Goal: Task Accomplishment & Management: Use online tool/utility

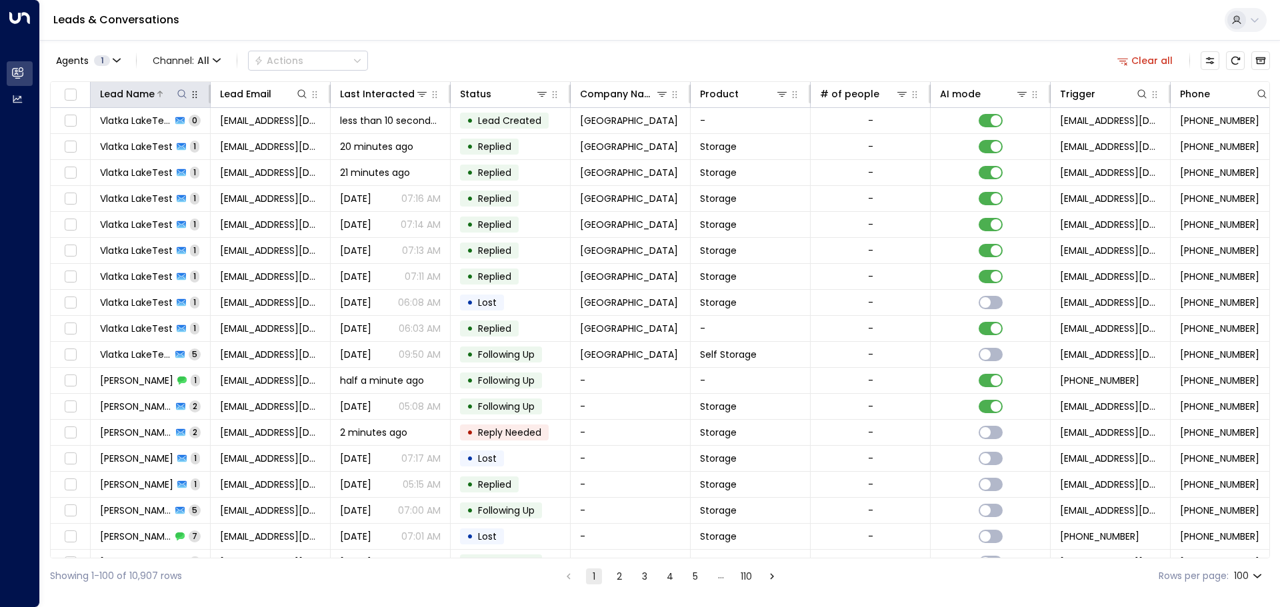
click at [161, 91] on icon at bounding box center [160, 94] width 8 height 8
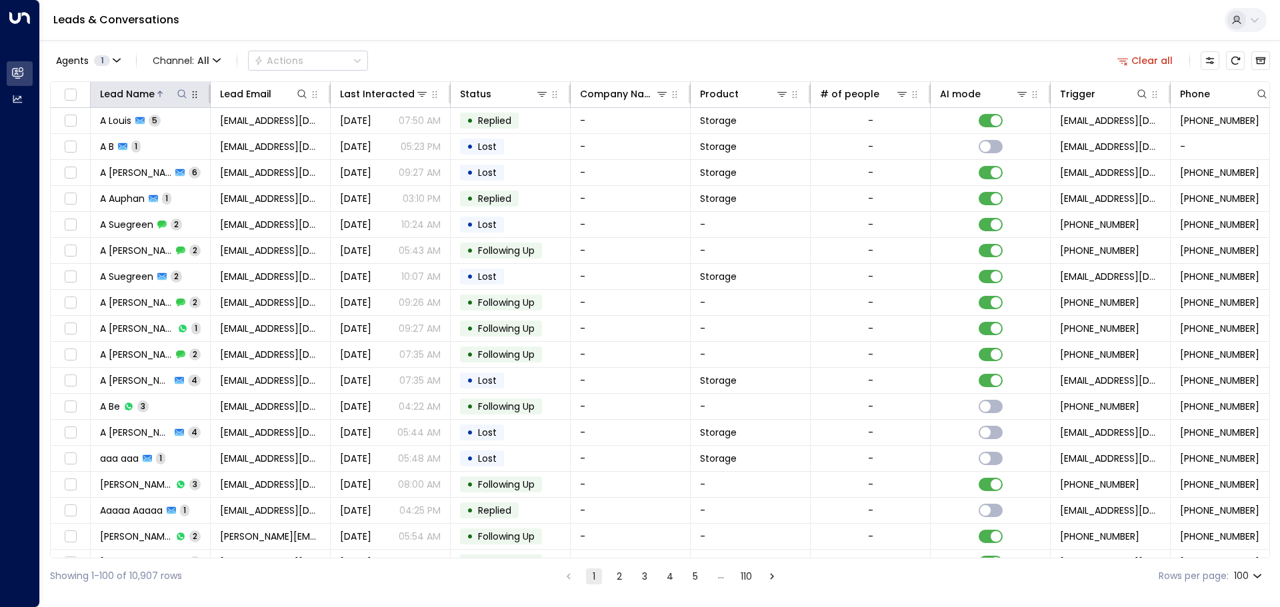
click at [176, 98] on button at bounding box center [181, 93] width 13 height 13
type input "**********"
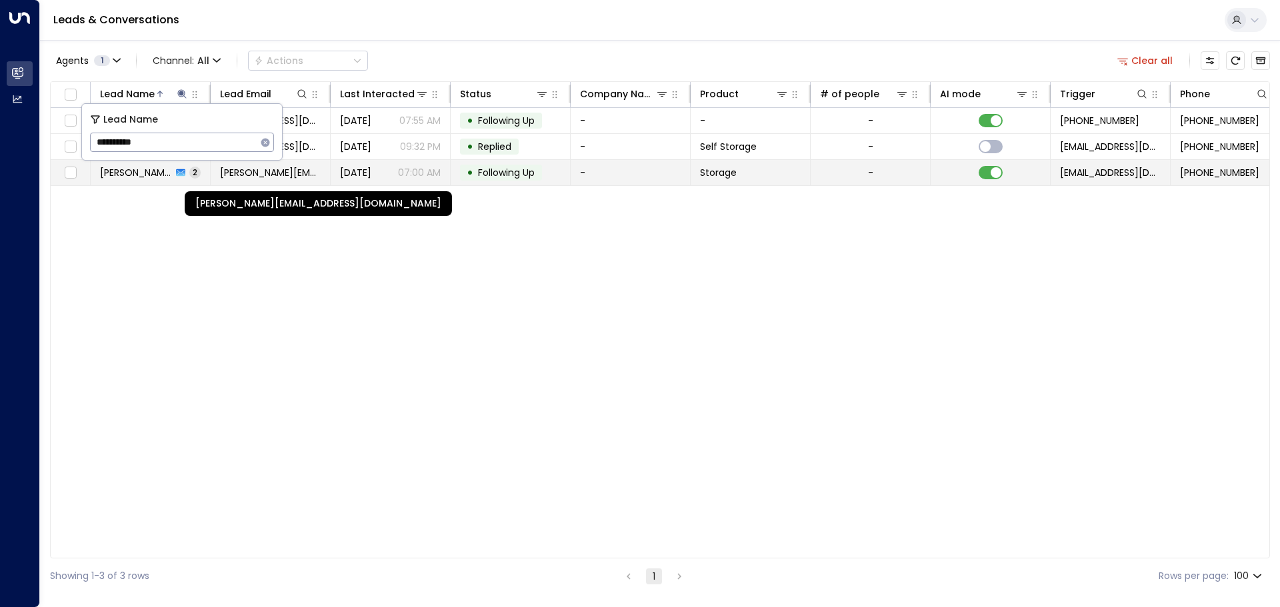
click at [236, 174] on span "[PERSON_NAME][EMAIL_ADDRESS][DOMAIN_NAME]" at bounding box center [270, 172] width 101 height 13
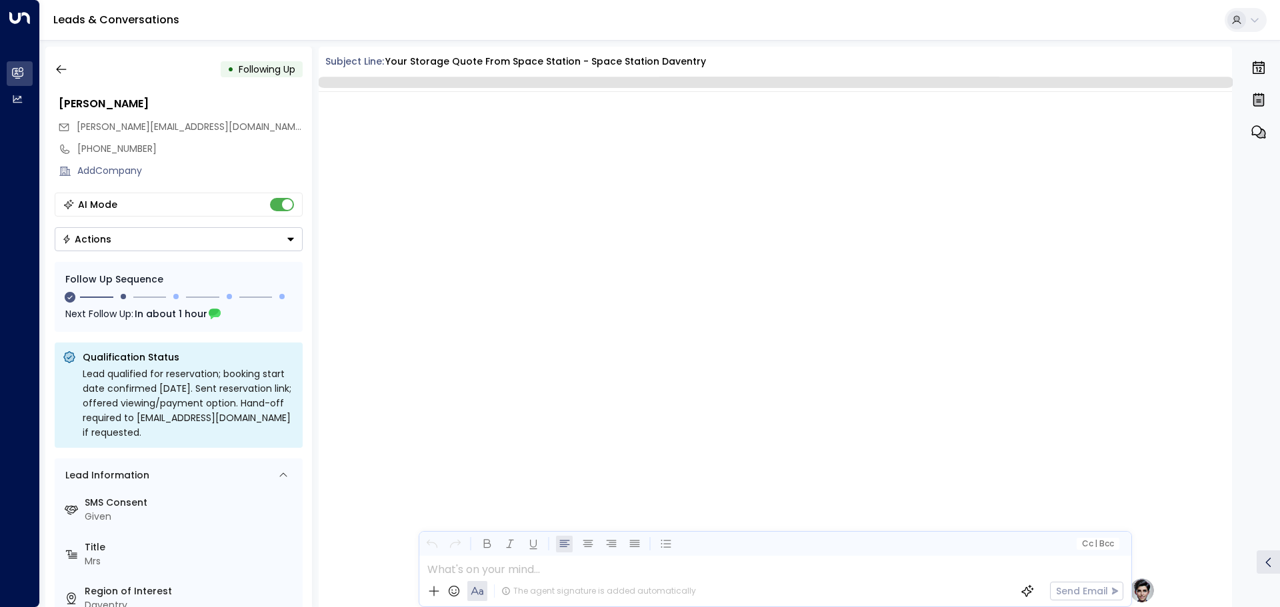
scroll to position [1093, 0]
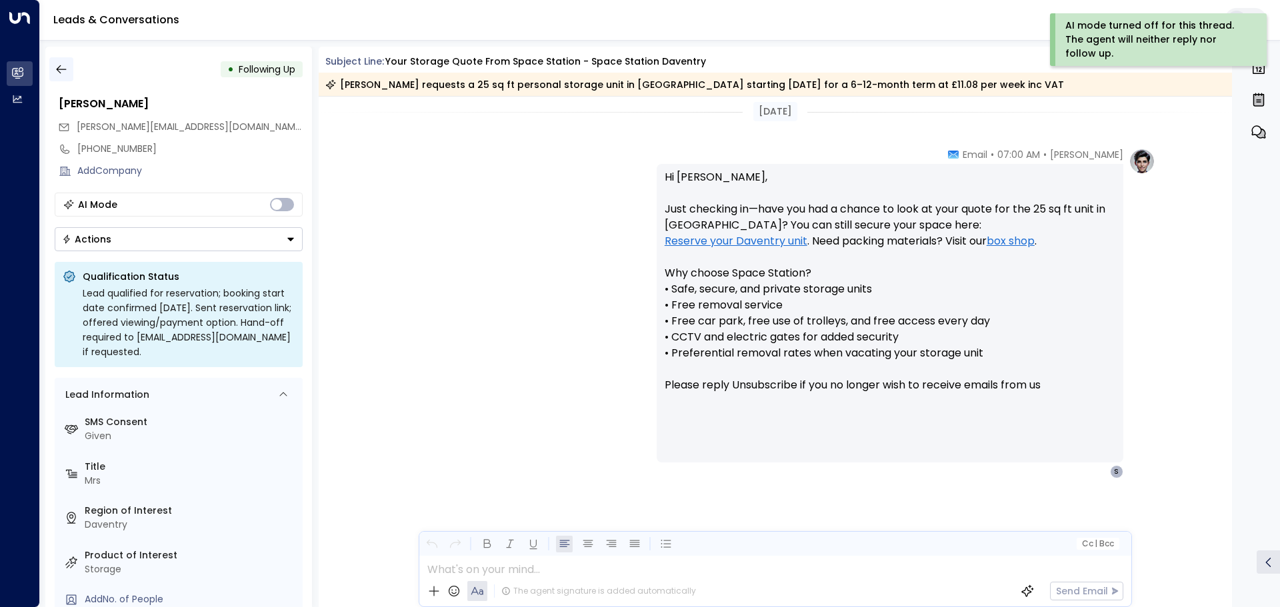
click at [59, 66] on icon "button" at bounding box center [61, 69] width 10 height 9
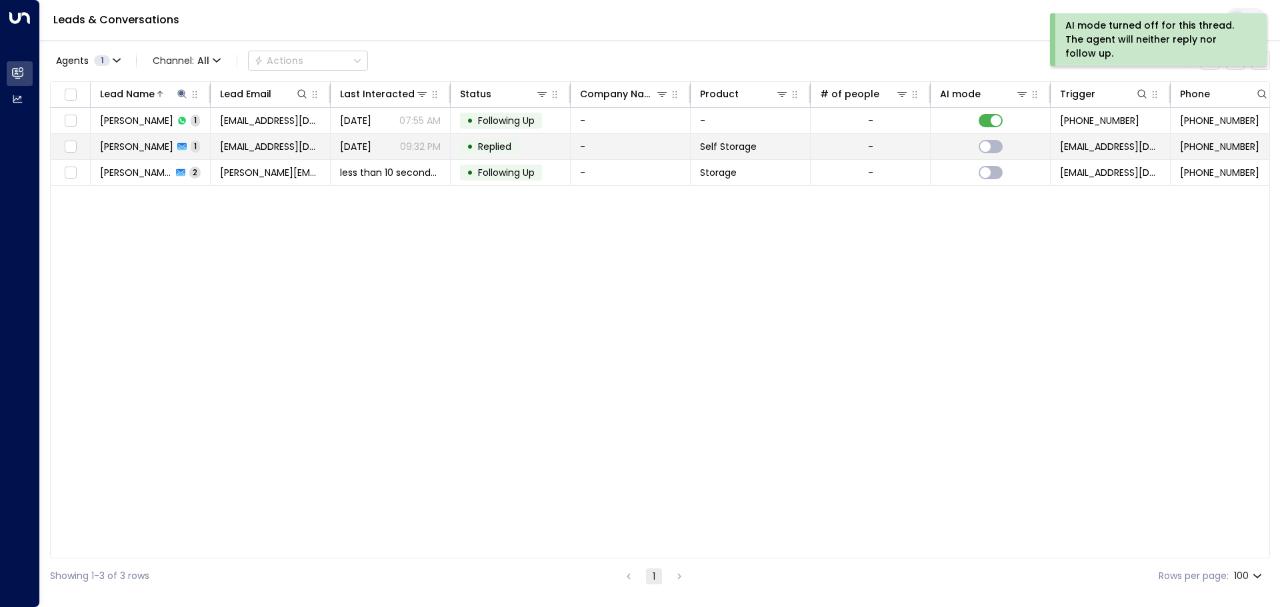
click at [156, 143] on span "[PERSON_NAME]" at bounding box center [136, 146] width 73 height 13
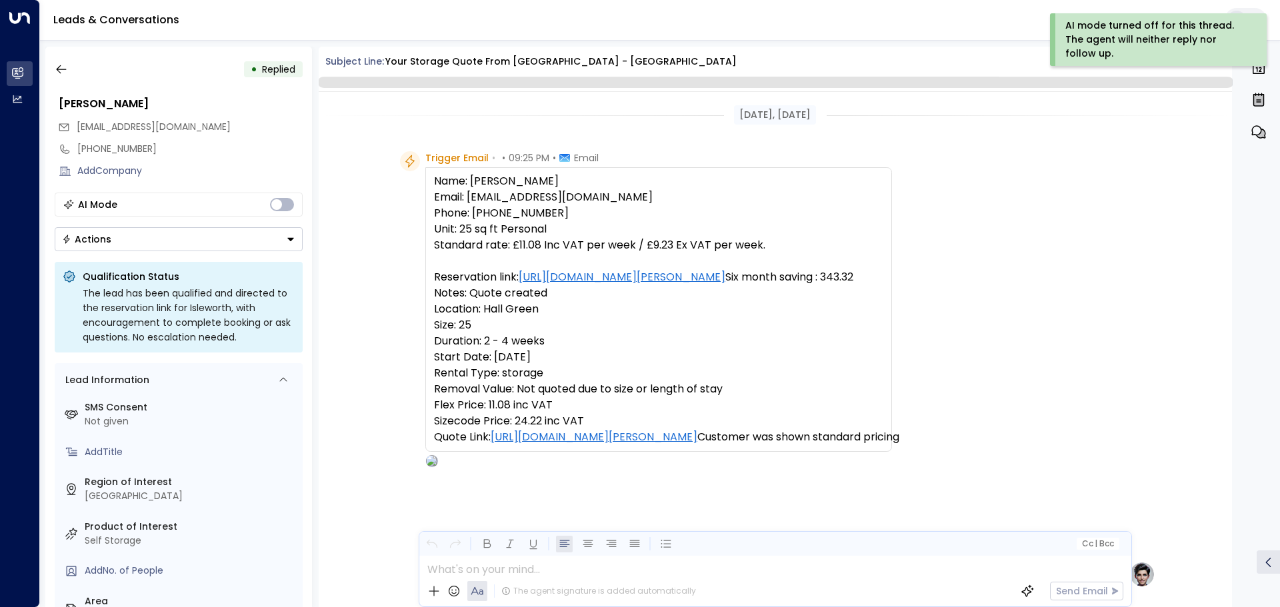
scroll to position [418, 0]
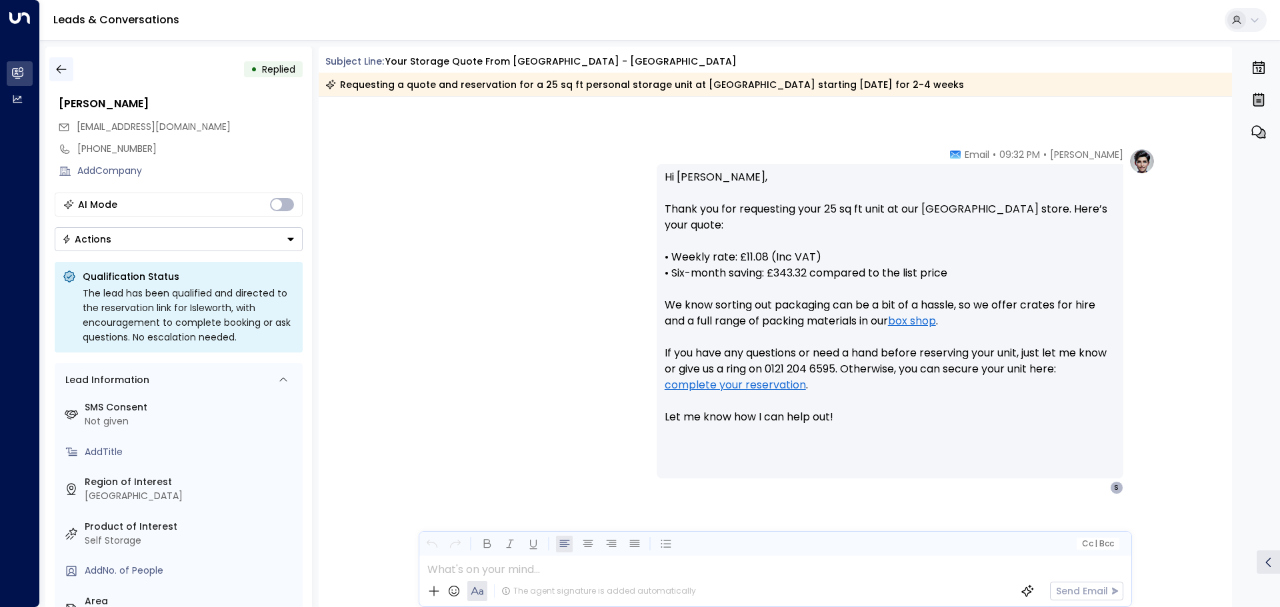
click at [69, 68] on button "button" at bounding box center [61, 69] width 24 height 24
